Goal: Use online tool/utility: Utilize a website feature to perform a specific function

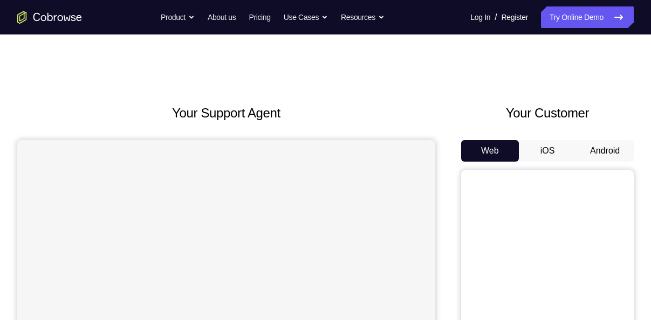
click at [600, 149] on button "Android" at bounding box center [605, 151] width 58 height 22
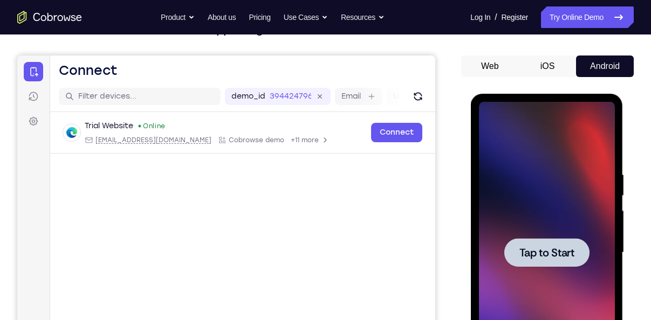
click at [547, 251] on span "Tap to Start" at bounding box center [545, 252] width 55 height 11
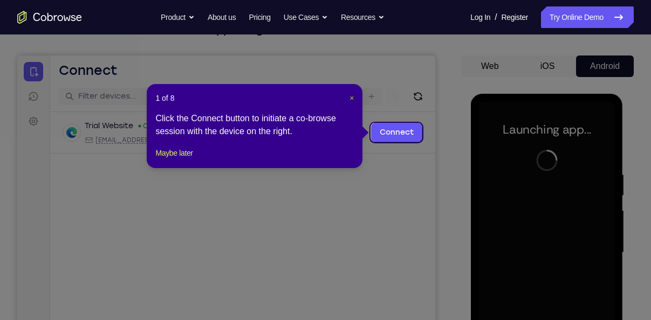
click at [352, 99] on span "×" at bounding box center [351, 98] width 4 height 9
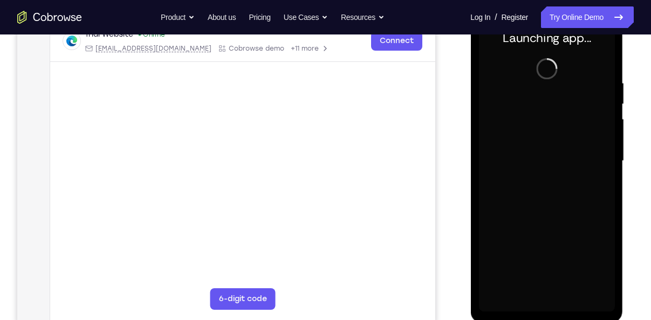
scroll to position [177, 0]
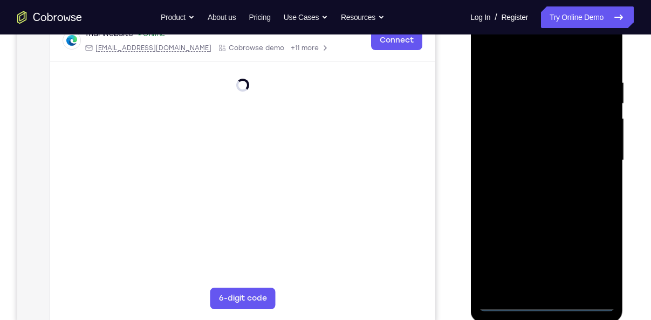
click at [555, 304] on div at bounding box center [546, 161] width 136 height 302
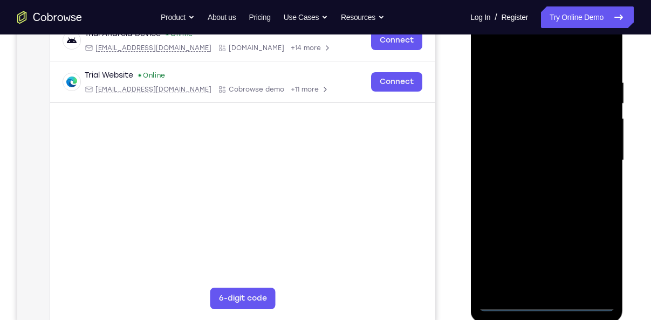
click at [595, 252] on div at bounding box center [546, 161] width 136 height 302
click at [543, 59] on div at bounding box center [546, 161] width 136 height 302
click at [591, 151] on div at bounding box center [546, 161] width 136 height 302
click at [534, 287] on div at bounding box center [546, 161] width 136 height 302
click at [531, 149] on div at bounding box center [546, 161] width 136 height 302
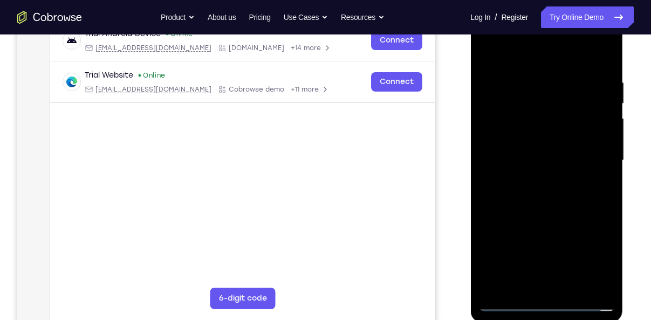
click at [529, 140] on div at bounding box center [546, 161] width 136 height 302
click at [520, 158] on div at bounding box center [546, 161] width 136 height 302
click at [523, 164] on div at bounding box center [546, 161] width 136 height 302
click at [529, 199] on div at bounding box center [546, 161] width 136 height 302
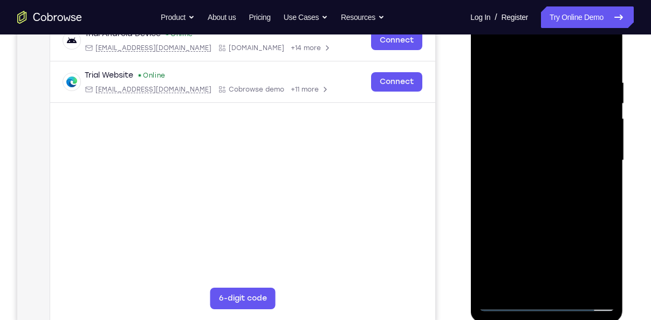
click at [531, 186] on div at bounding box center [546, 161] width 136 height 302
click at [533, 200] on div at bounding box center [546, 161] width 136 height 302
click at [535, 211] on div at bounding box center [546, 161] width 136 height 302
click at [529, 78] on div at bounding box center [546, 161] width 136 height 302
click at [602, 54] on div at bounding box center [546, 161] width 136 height 302
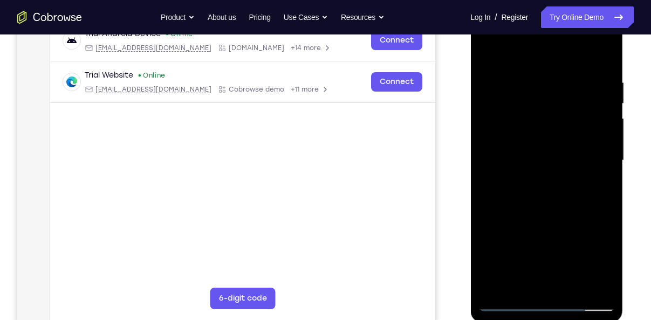
click at [603, 57] on div at bounding box center [546, 161] width 136 height 302
click at [570, 288] on div at bounding box center [546, 161] width 136 height 302
click at [538, 224] on div at bounding box center [546, 161] width 136 height 302
click at [546, 148] on div at bounding box center [546, 161] width 136 height 302
click at [522, 278] on div at bounding box center [546, 161] width 136 height 302
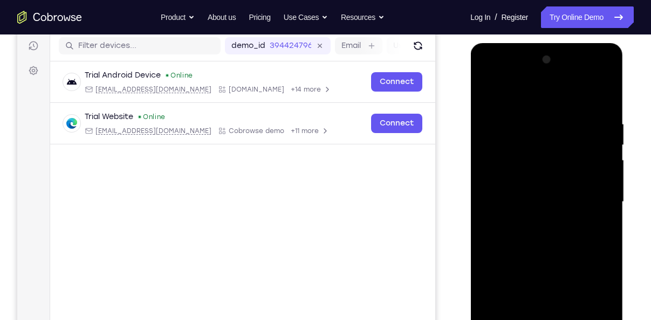
scroll to position [134, 0]
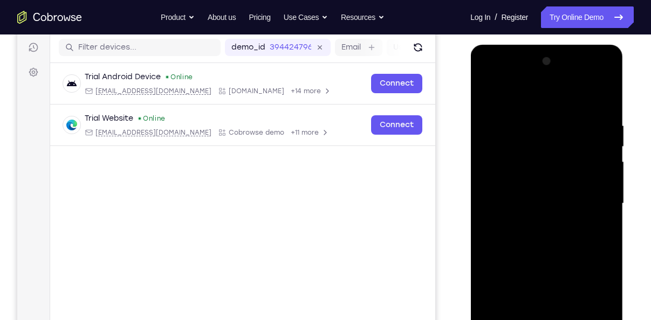
click at [483, 98] on div at bounding box center [546, 204] width 136 height 302
click at [565, 120] on div at bounding box center [546, 204] width 136 height 302
click at [597, 181] on div at bounding box center [546, 204] width 136 height 302
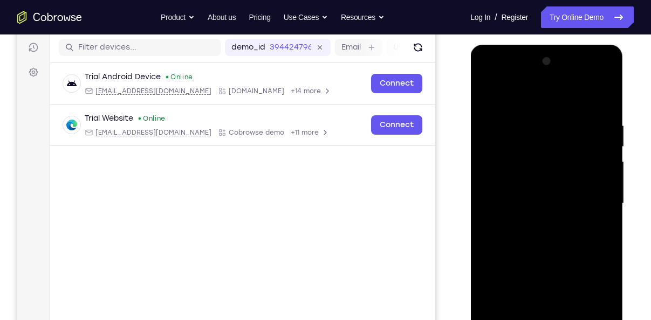
click at [603, 103] on div at bounding box center [546, 204] width 136 height 302
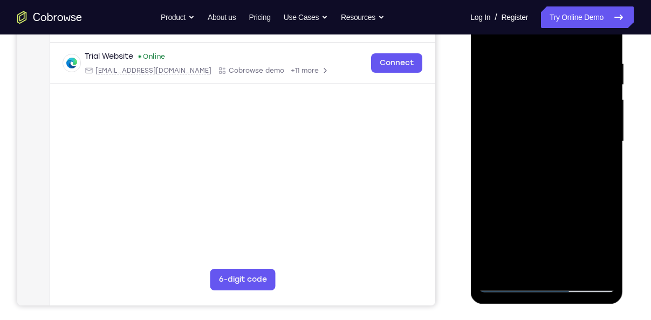
scroll to position [196, 0]
click at [576, 269] on div at bounding box center [546, 141] width 136 height 302
click at [543, 136] on div at bounding box center [546, 141] width 136 height 302
click at [504, 282] on div at bounding box center [546, 141] width 136 height 302
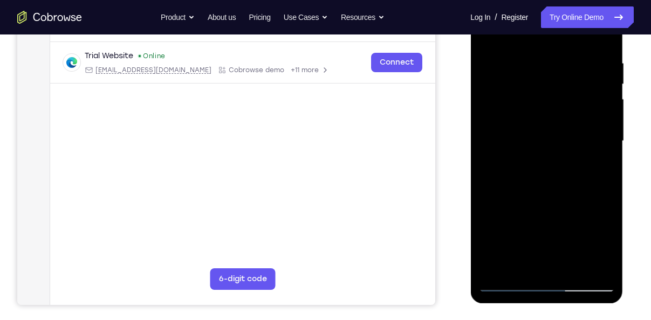
drag, startPoint x: 545, startPoint y: 117, endPoint x: 535, endPoint y: 209, distance: 92.1
click at [535, 209] on div at bounding box center [546, 141] width 136 height 302
drag, startPoint x: 548, startPoint y: 89, endPoint x: 549, endPoint y: 162, distance: 72.2
click at [549, 162] on div at bounding box center [546, 141] width 136 height 302
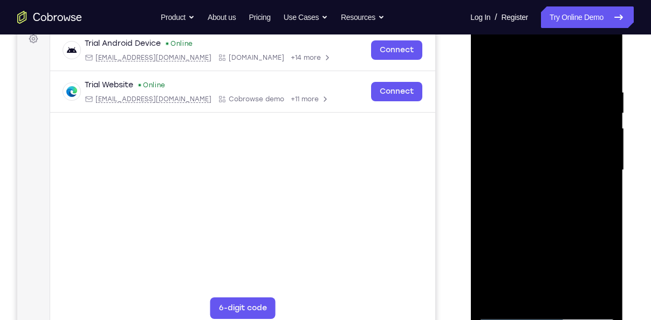
scroll to position [167, 0]
click at [528, 87] on div at bounding box center [546, 171] width 136 height 302
click at [594, 184] on div at bounding box center [546, 171] width 136 height 302
click at [518, 87] on div at bounding box center [546, 171] width 136 height 302
click at [518, 89] on div at bounding box center [546, 171] width 136 height 302
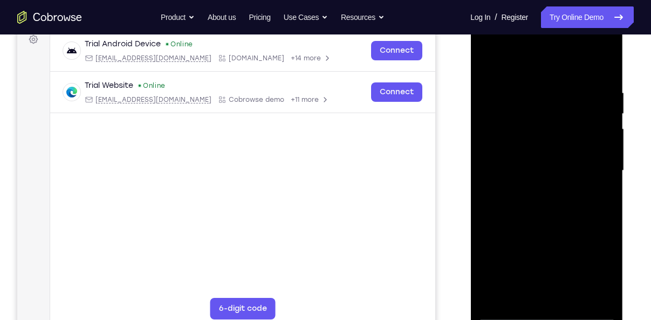
click at [518, 89] on div at bounding box center [546, 171] width 136 height 302
click at [511, 85] on div at bounding box center [546, 171] width 136 height 302
click at [508, 107] on div at bounding box center [546, 171] width 136 height 302
click at [518, 88] on div at bounding box center [546, 171] width 136 height 302
click at [510, 99] on div at bounding box center [546, 171] width 136 height 302
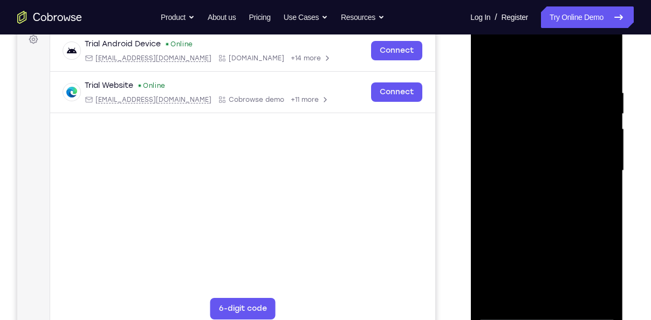
click at [509, 84] on div at bounding box center [546, 171] width 136 height 302
click at [516, 71] on div at bounding box center [546, 171] width 136 height 302
drag, startPoint x: 558, startPoint y: 242, endPoint x: 558, endPoint y: 190, distance: 52.3
click at [558, 190] on div at bounding box center [546, 171] width 136 height 302
click at [604, 242] on div at bounding box center [546, 171] width 136 height 302
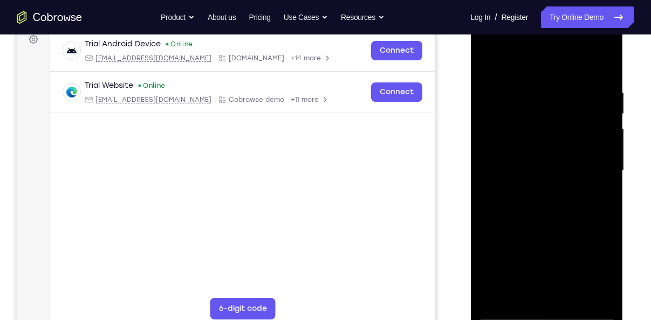
click at [604, 242] on div at bounding box center [546, 171] width 136 height 302
click at [508, 317] on div at bounding box center [546, 171] width 136 height 302
click at [606, 62] on div at bounding box center [546, 171] width 136 height 302
drag, startPoint x: 533, startPoint y: 101, endPoint x: 538, endPoint y: 206, distance: 105.7
click at [538, 206] on div at bounding box center [546, 171] width 136 height 302
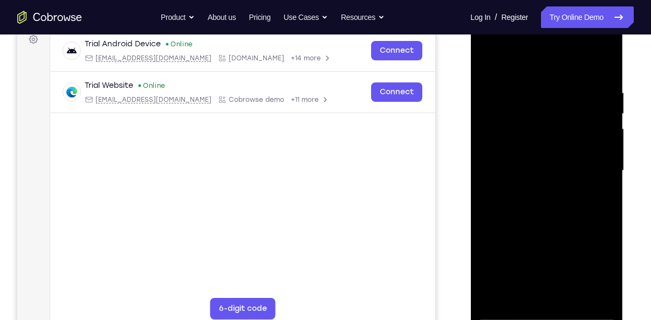
click at [569, 90] on div at bounding box center [546, 171] width 136 height 302
click at [589, 120] on div at bounding box center [546, 171] width 136 height 302
click at [589, 298] on div at bounding box center [546, 171] width 136 height 302
click at [502, 237] on div at bounding box center [546, 171] width 136 height 302
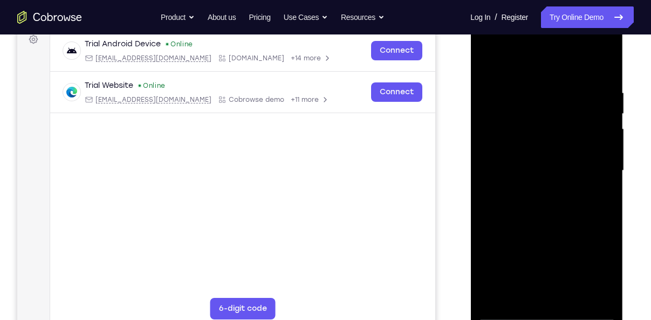
click at [502, 237] on div at bounding box center [546, 171] width 136 height 302
click at [624, 213] on div at bounding box center [547, 169] width 172 height 331
click at [613, 211] on div at bounding box center [546, 171] width 136 height 302
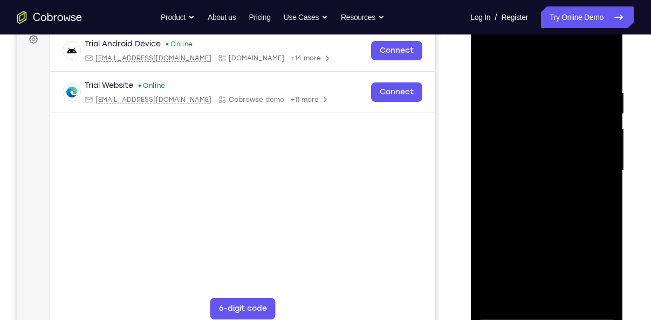
click at [585, 296] on div at bounding box center [546, 171] width 136 height 302
click at [599, 62] on div at bounding box center [546, 171] width 136 height 302
drag, startPoint x: 558, startPoint y: 120, endPoint x: 560, endPoint y: 195, distance: 74.4
click at [560, 195] on div at bounding box center [546, 171] width 136 height 302
click at [568, 82] on div at bounding box center [546, 171] width 136 height 302
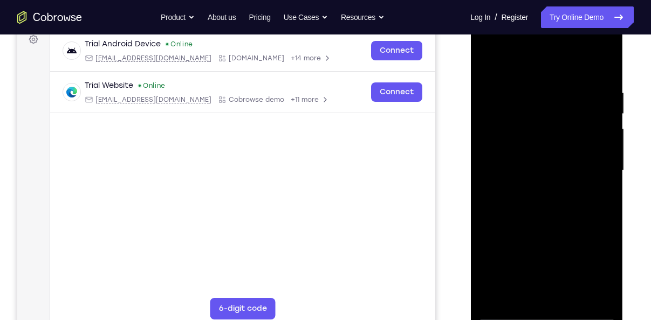
click at [603, 65] on div at bounding box center [546, 171] width 136 height 302
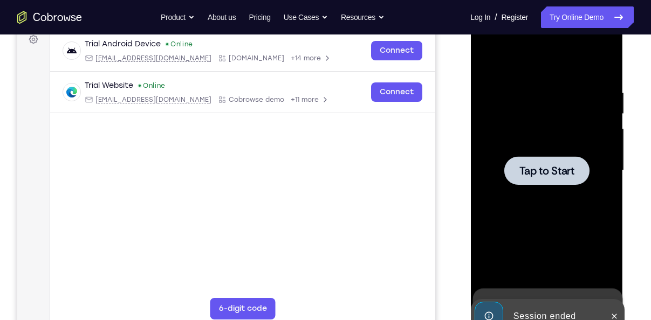
click at [499, 163] on div at bounding box center [546, 171] width 136 height 302
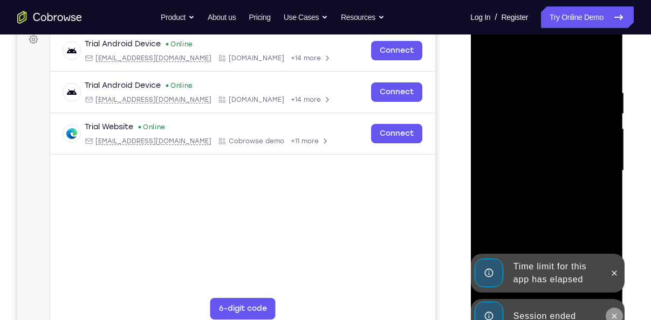
click at [616, 314] on icon at bounding box center [613, 316] width 9 height 9
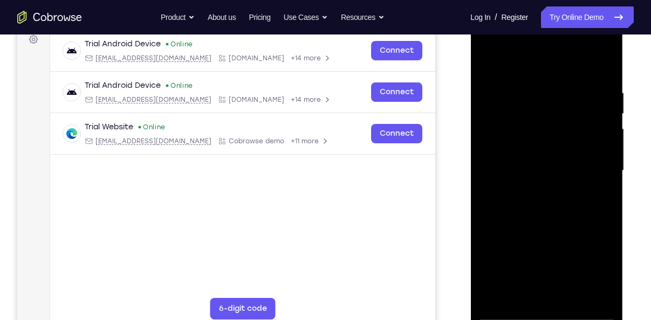
click at [547, 313] on div at bounding box center [546, 171] width 136 height 302
click at [594, 269] on div at bounding box center [546, 171] width 136 height 302
click at [534, 65] on div at bounding box center [546, 171] width 136 height 302
click at [591, 163] on div at bounding box center [546, 171] width 136 height 302
click at [534, 190] on div at bounding box center [546, 171] width 136 height 302
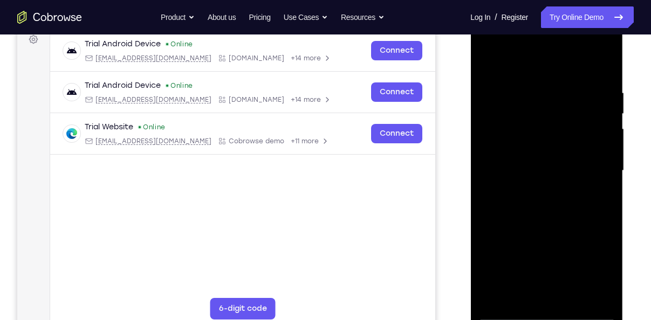
click at [530, 162] on div at bounding box center [546, 171] width 136 height 302
click at [517, 147] on div at bounding box center [546, 171] width 136 height 302
click at [520, 167] on div at bounding box center [546, 171] width 136 height 302
click at [535, 208] on div at bounding box center [546, 171] width 136 height 302
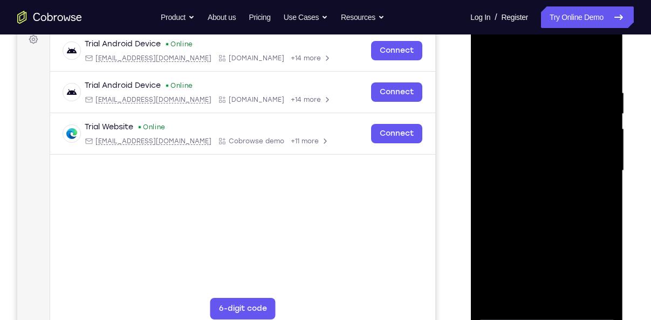
click at [535, 208] on div at bounding box center [546, 171] width 136 height 302
click at [536, 222] on div at bounding box center [546, 171] width 136 height 302
click at [559, 266] on div at bounding box center [546, 171] width 136 height 302
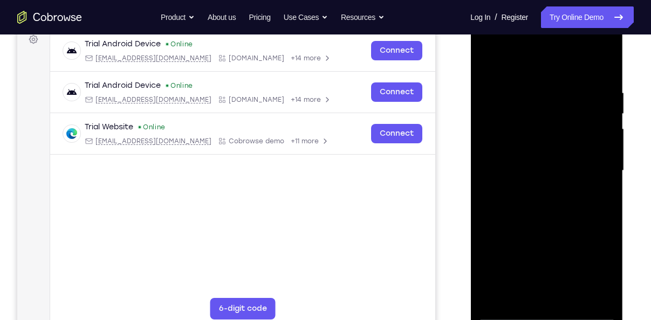
click at [572, 299] on div at bounding box center [546, 171] width 136 height 302
click at [532, 227] on div at bounding box center [546, 171] width 136 height 302
click at [508, 314] on div at bounding box center [546, 171] width 136 height 302
drag, startPoint x: 555, startPoint y: 132, endPoint x: 568, endPoint y: 220, distance: 89.3
click at [568, 220] on div at bounding box center [546, 171] width 136 height 302
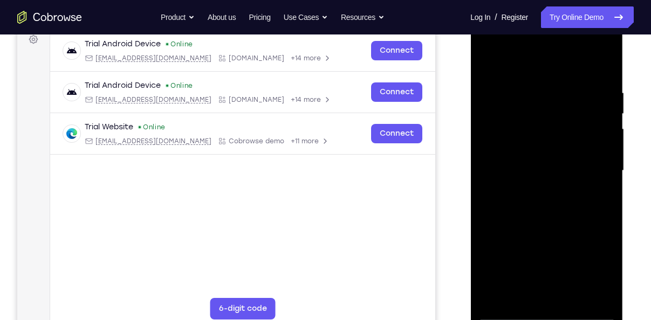
drag, startPoint x: 568, startPoint y: 220, endPoint x: 573, endPoint y: 115, distance: 105.3
click at [573, 115] on div at bounding box center [546, 171] width 136 height 302
drag, startPoint x: 536, startPoint y: 265, endPoint x: 547, endPoint y: 157, distance: 108.8
click at [547, 157] on div at bounding box center [546, 171] width 136 height 302
click at [487, 230] on div at bounding box center [546, 171] width 136 height 302
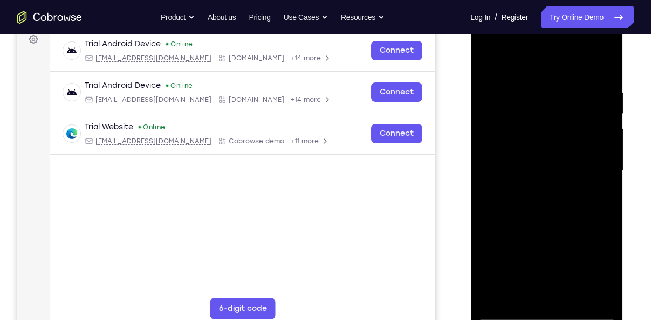
click at [508, 146] on div at bounding box center [546, 171] width 136 height 302
drag, startPoint x: 517, startPoint y: 137, endPoint x: 537, endPoint y: 282, distance: 145.9
click at [537, 282] on div at bounding box center [546, 171] width 136 height 302
drag, startPoint x: 560, startPoint y: 160, endPoint x: 562, endPoint y: 272, distance: 112.7
click at [562, 272] on div at bounding box center [546, 171] width 136 height 302
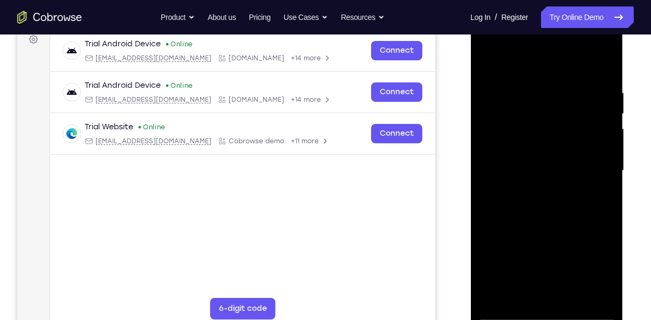
click at [494, 296] on div at bounding box center [546, 171] width 136 height 302
drag, startPoint x: 538, startPoint y: 126, endPoint x: 546, endPoint y: 215, distance: 89.3
click at [546, 215] on div at bounding box center [546, 171] width 136 height 302
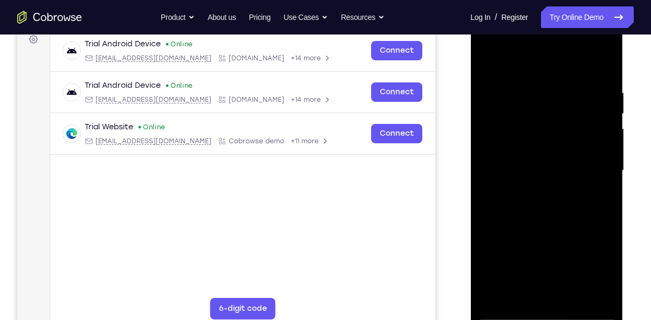
drag, startPoint x: 546, startPoint y: 215, endPoint x: 581, endPoint y: 129, distance: 92.6
click at [581, 129] on div at bounding box center [546, 171] width 136 height 302
drag, startPoint x: 565, startPoint y: 186, endPoint x: 563, endPoint y: 279, distance: 92.2
click at [563, 279] on div at bounding box center [546, 171] width 136 height 302
drag, startPoint x: 552, startPoint y: 122, endPoint x: 565, endPoint y: 211, distance: 89.9
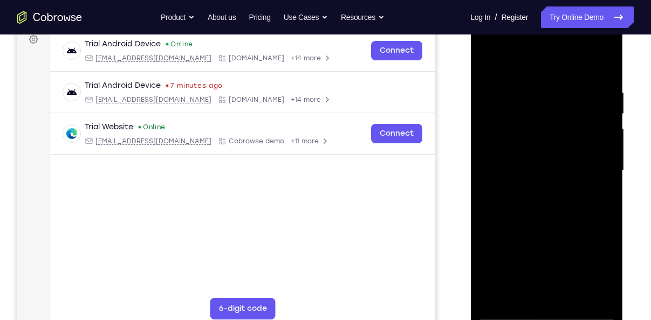
click at [565, 211] on div at bounding box center [546, 171] width 136 height 302
click at [485, 271] on div at bounding box center [546, 171] width 136 height 302
drag, startPoint x: 542, startPoint y: 163, endPoint x: 551, endPoint y: 21, distance: 142.1
click at [551, 21] on div at bounding box center [546, 171] width 136 height 302
drag, startPoint x: 542, startPoint y: 202, endPoint x: 559, endPoint y: 85, distance: 118.3
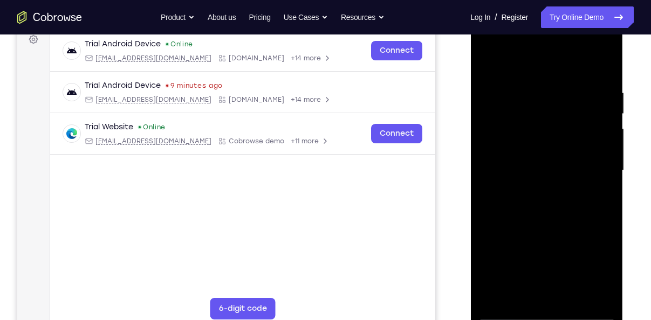
click at [559, 85] on div at bounding box center [546, 171] width 136 height 302
drag, startPoint x: 538, startPoint y: 266, endPoint x: 559, endPoint y: 146, distance: 121.9
click at [559, 146] on div at bounding box center [546, 171] width 136 height 302
drag, startPoint x: 537, startPoint y: 244, endPoint x: 559, endPoint y: 133, distance: 113.1
click at [559, 133] on div at bounding box center [546, 171] width 136 height 302
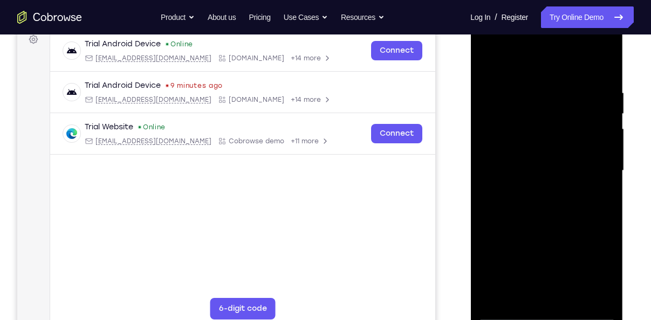
drag, startPoint x: 535, startPoint y: 247, endPoint x: 562, endPoint y: 88, distance: 161.4
click at [562, 88] on div at bounding box center [546, 171] width 136 height 302
drag, startPoint x: 575, startPoint y: 251, endPoint x: 591, endPoint y: 133, distance: 119.1
click at [591, 133] on div at bounding box center [546, 171] width 136 height 302
drag, startPoint x: 557, startPoint y: 248, endPoint x: 584, endPoint y: 114, distance: 136.4
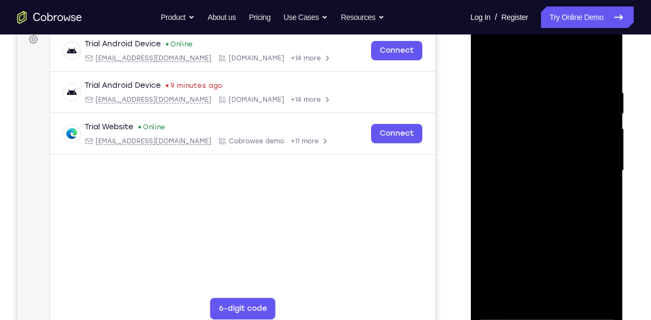
click at [584, 114] on div at bounding box center [546, 171] width 136 height 302
click at [493, 296] on div at bounding box center [546, 171] width 136 height 302
